Goal: Browse casually: Explore the website without a specific task or goal

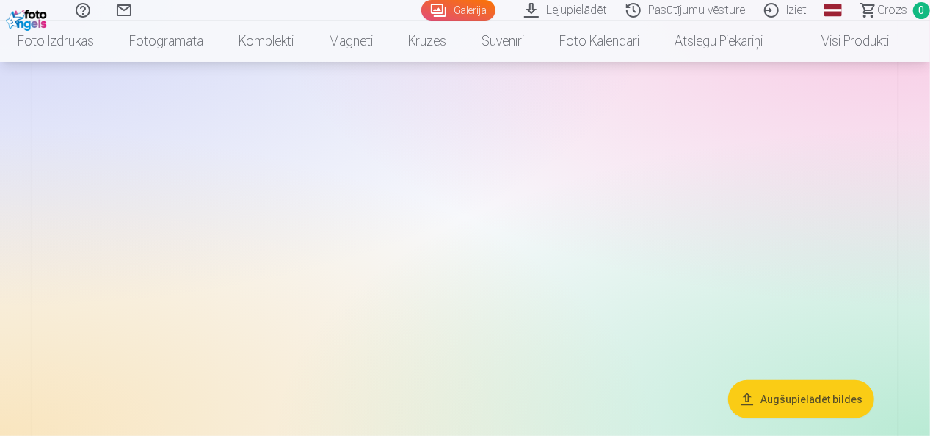
scroll to position [2941, 0]
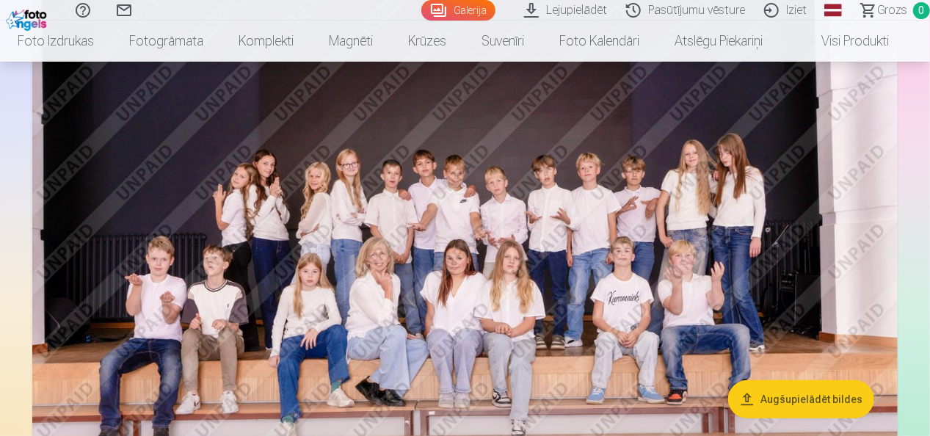
click at [471, 366] on img at bounding box center [464, 268] width 865 height 577
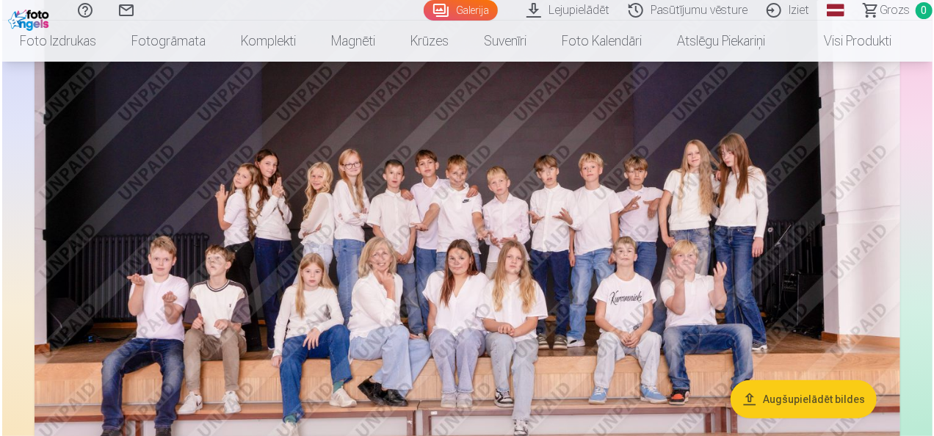
scroll to position [2952, 0]
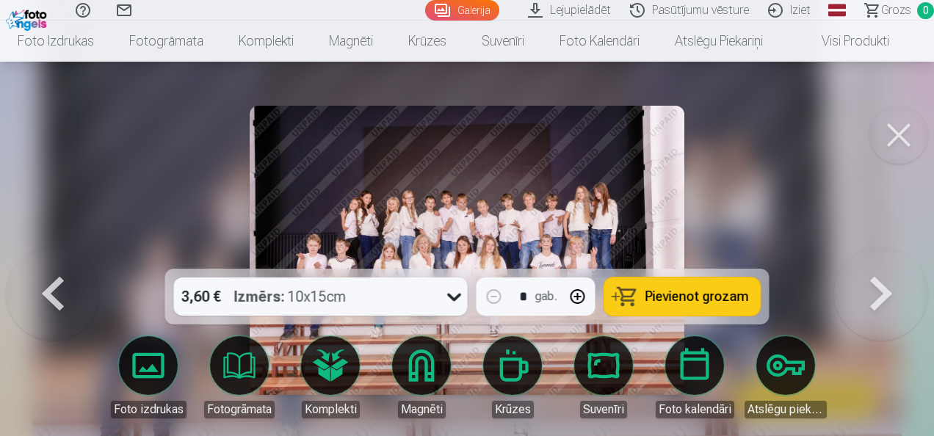
click at [53, 254] on button at bounding box center [53, 250] width 94 height 7
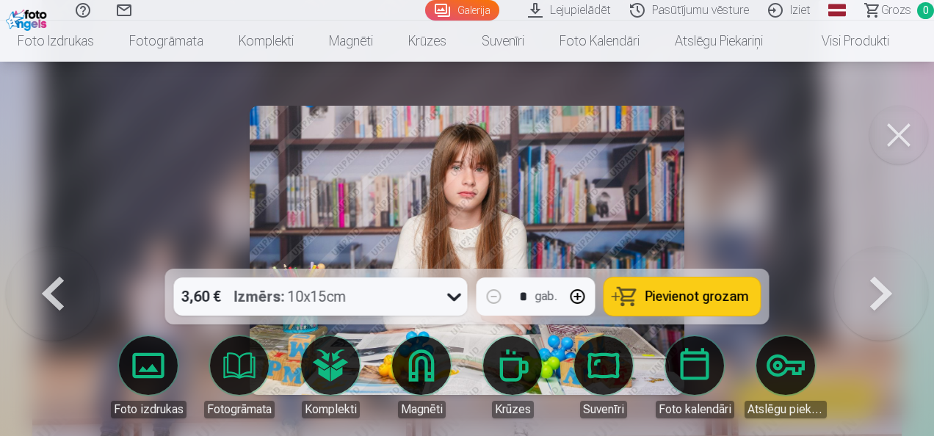
click at [900, 150] on button at bounding box center [898, 135] width 59 height 59
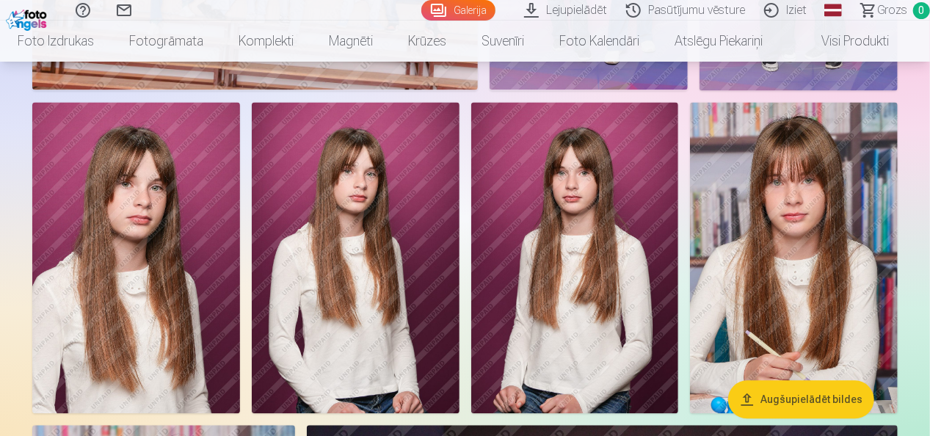
scroll to position [4306, 0]
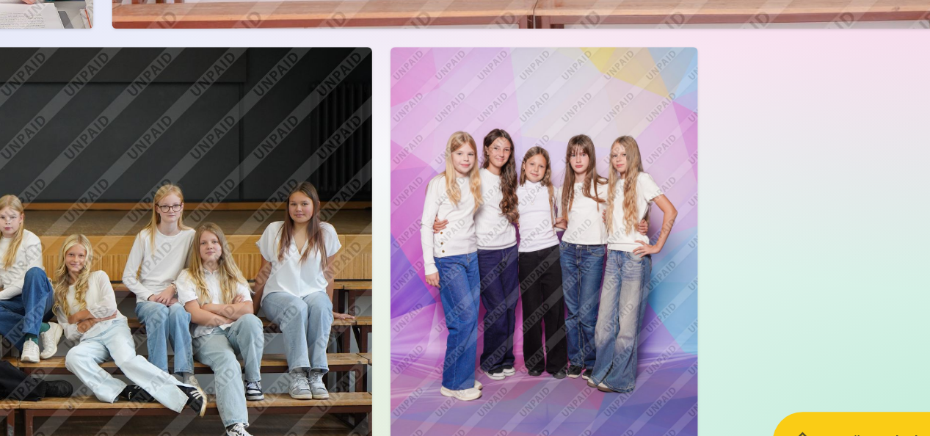
click at [639, 285] on img at bounding box center [582, 295] width 196 height 294
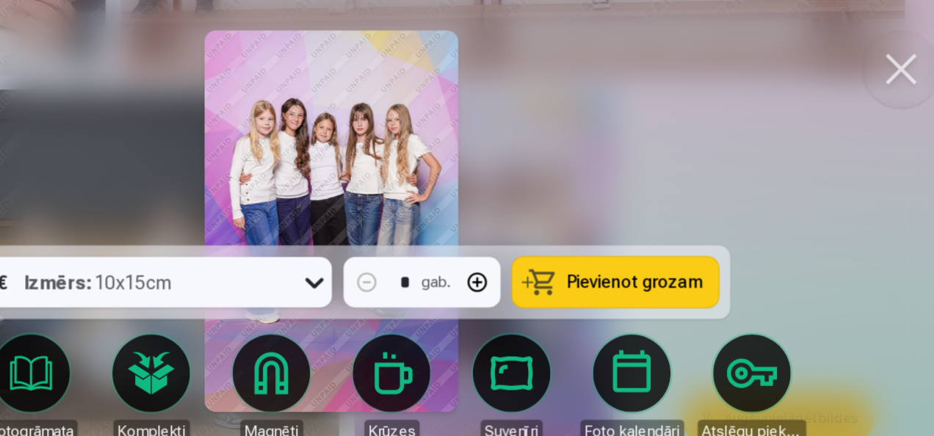
scroll to position [5007, 0]
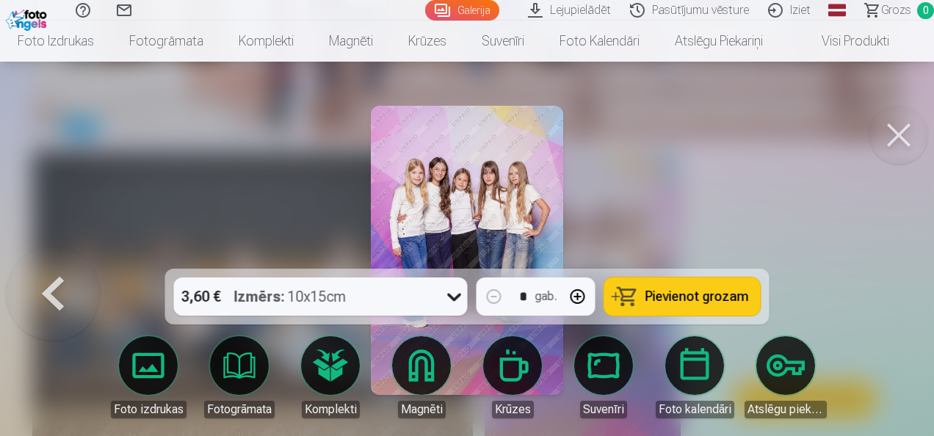
click at [888, 111] on button at bounding box center [898, 135] width 59 height 59
